Goal: Information Seeking & Learning: Learn about a topic

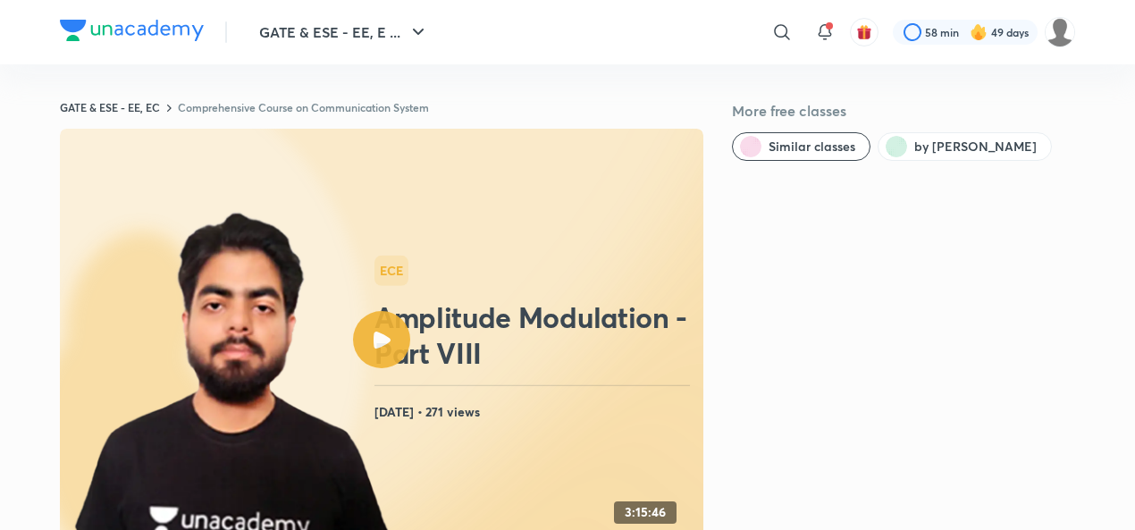
click at [388, 320] on div at bounding box center [381, 339] width 57 height 57
click at [367, 337] on div at bounding box center [381, 339] width 57 height 57
